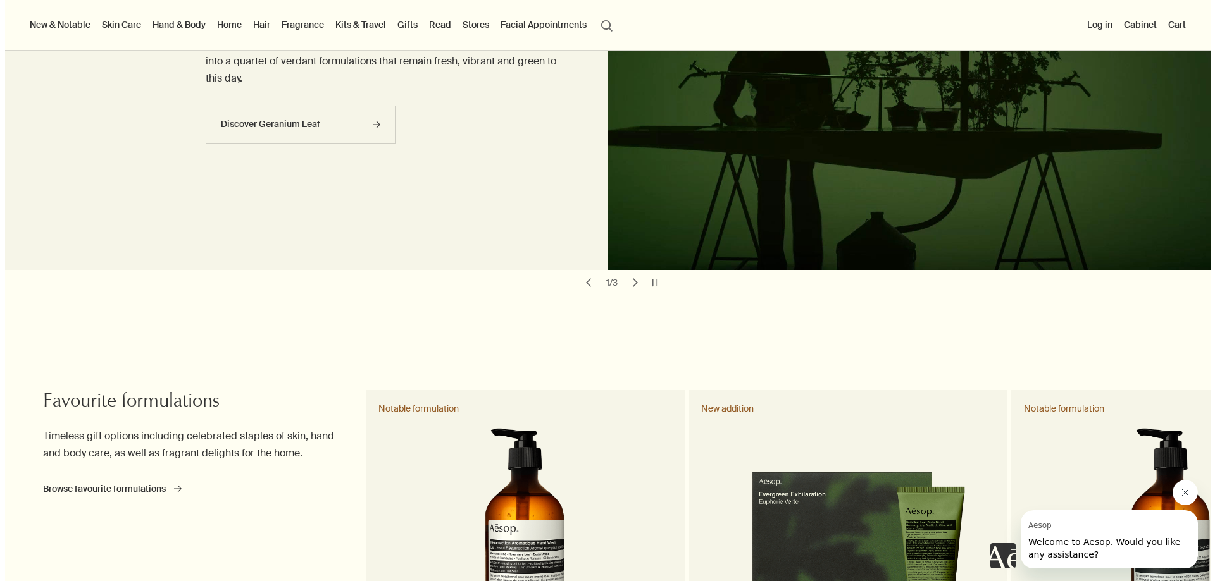
scroll to position [63, 0]
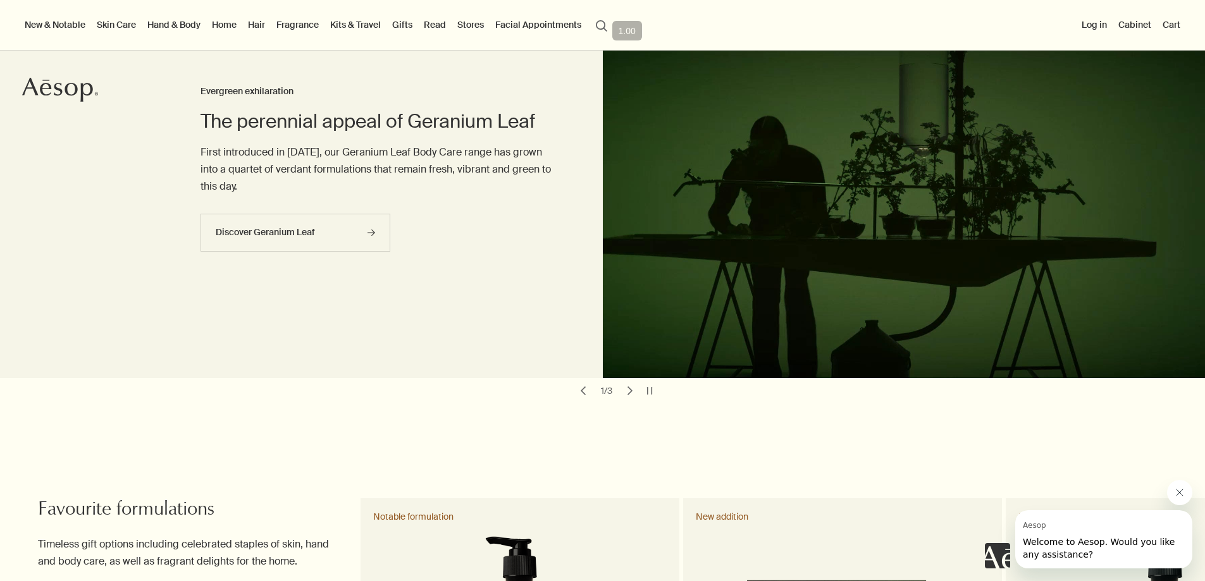
click at [132, 29] on link "Skin Care" at bounding box center [116, 24] width 44 height 16
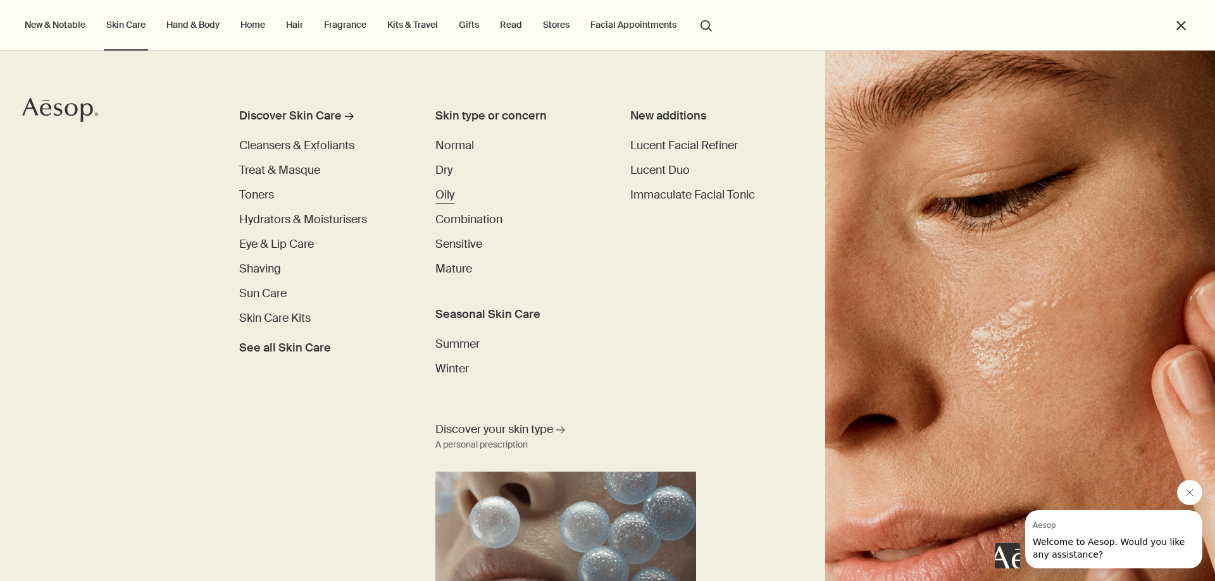
click at [445, 196] on span "Oily" at bounding box center [444, 194] width 19 height 15
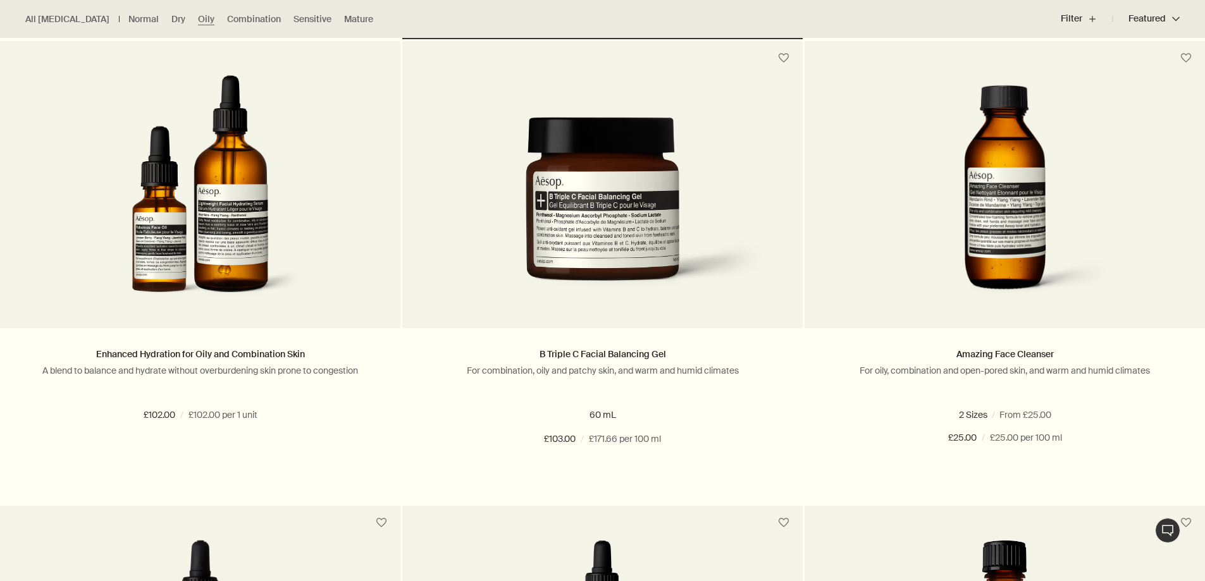
scroll to position [1771, 0]
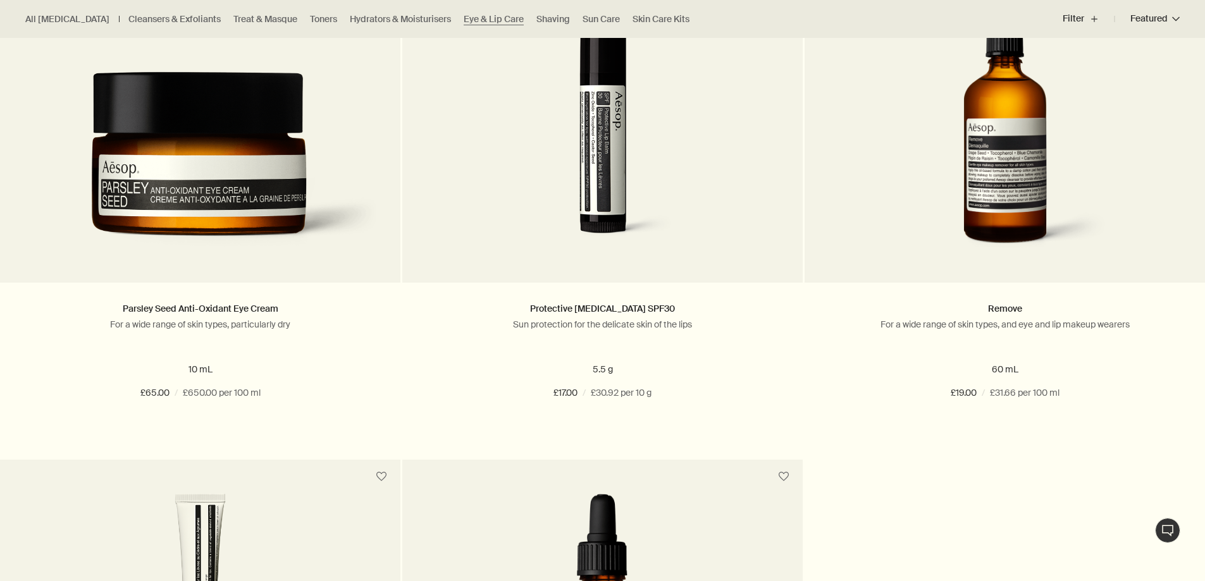
scroll to position [633, 0]
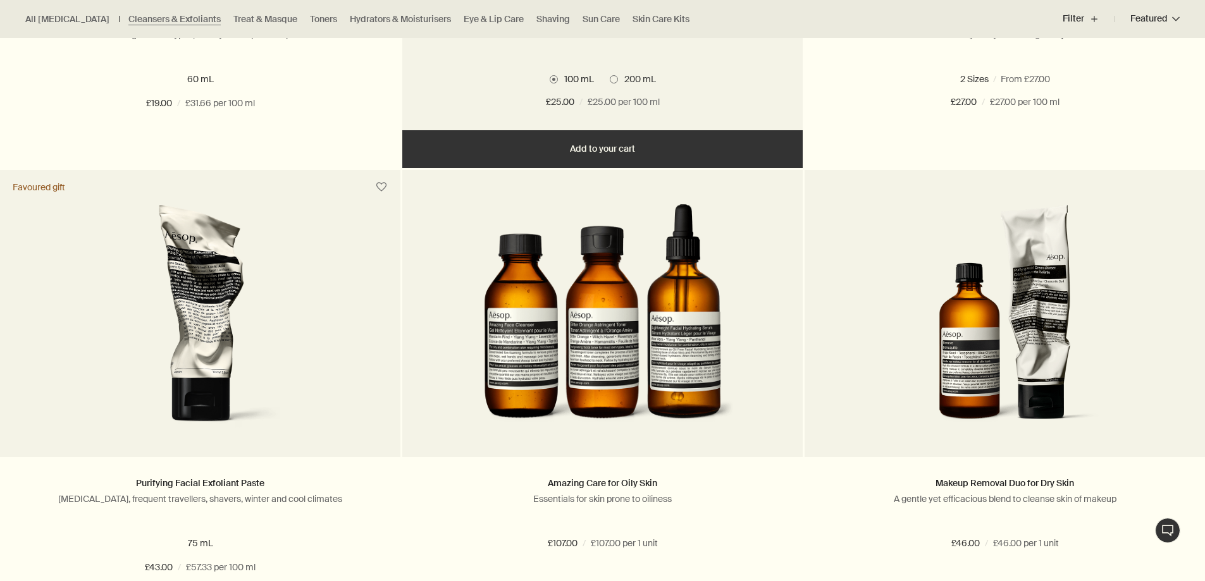
scroll to position [1645, 0]
